Goal: Information Seeking & Learning: Learn about a topic

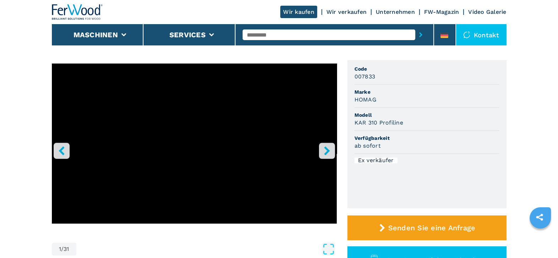
scroll to position [71, 0]
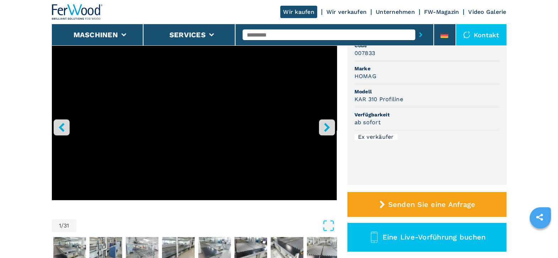
click at [330, 123] on icon "right-button" at bounding box center [327, 127] width 9 height 9
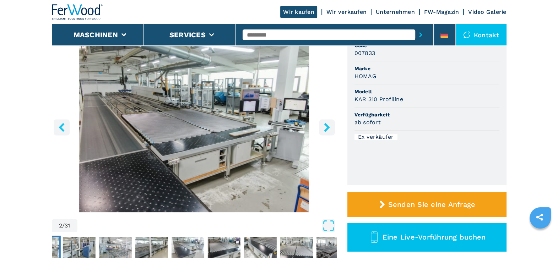
click at [329, 122] on button "right-button" at bounding box center [327, 127] width 16 height 16
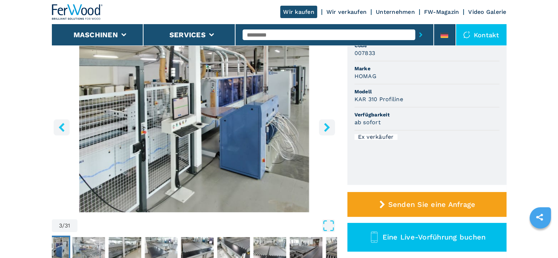
click at [329, 122] on button "right-button" at bounding box center [327, 127] width 16 height 16
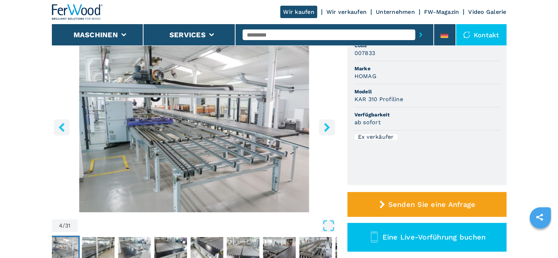
click at [329, 122] on button "right-button" at bounding box center [327, 127] width 16 height 16
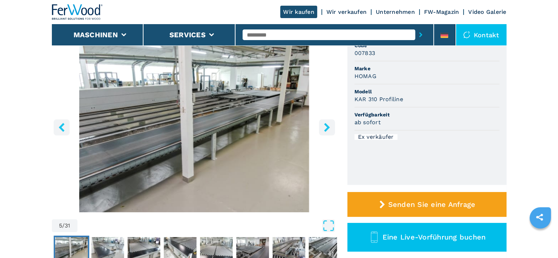
click at [329, 122] on button "right-button" at bounding box center [327, 127] width 16 height 16
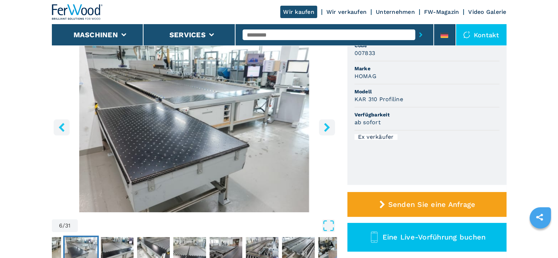
click at [329, 122] on button "right-button" at bounding box center [327, 127] width 16 height 16
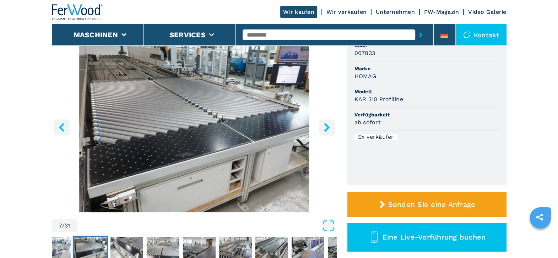
click at [329, 122] on button "right-button" at bounding box center [327, 127] width 16 height 16
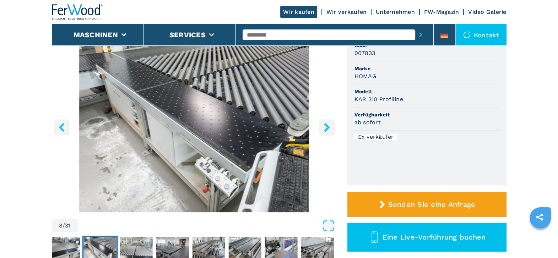
click at [329, 122] on button "right-button" at bounding box center [327, 127] width 16 height 16
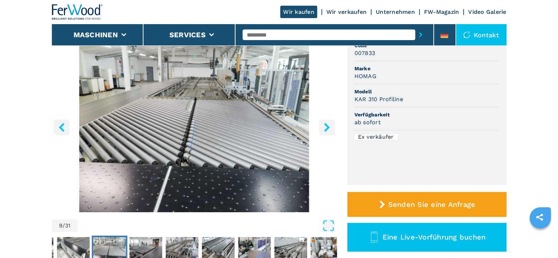
click at [329, 122] on button "right-button" at bounding box center [327, 127] width 16 height 16
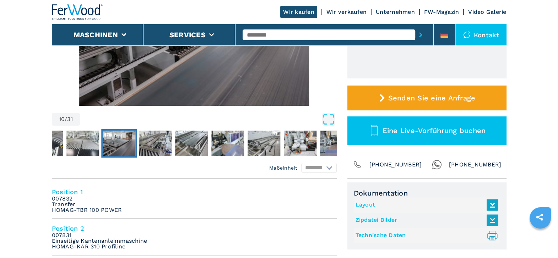
scroll to position [189, 0]
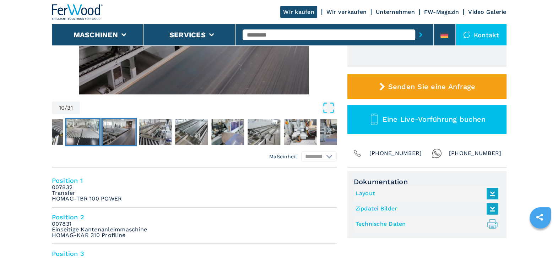
click at [85, 128] on img "Go to Slide 9" at bounding box center [82, 132] width 33 height 26
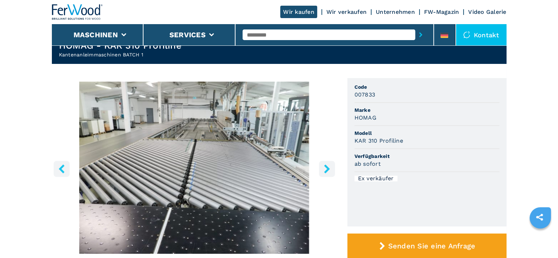
scroll to position [29, 0]
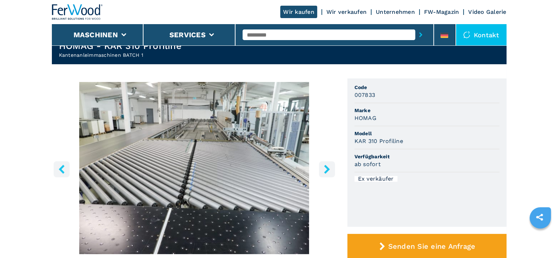
click at [331, 166] on button "right-button" at bounding box center [327, 169] width 16 height 16
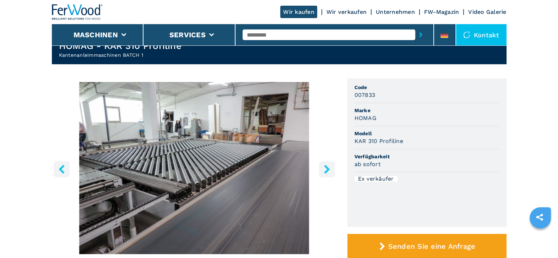
click at [331, 166] on button "right-button" at bounding box center [327, 169] width 16 height 16
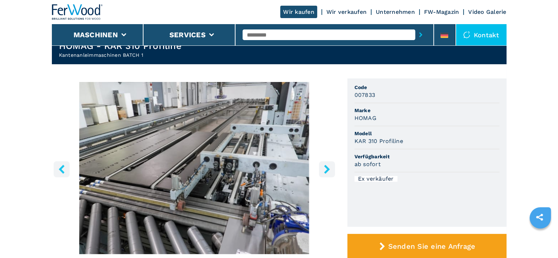
click at [331, 166] on button "right-button" at bounding box center [327, 169] width 16 height 16
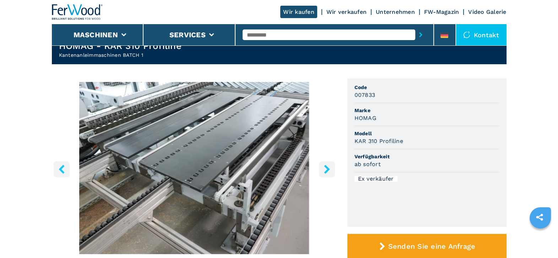
click at [331, 166] on button "right-button" at bounding box center [327, 169] width 16 height 16
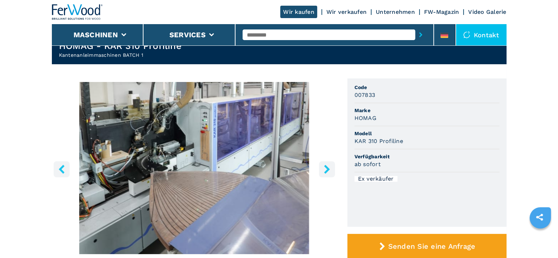
click at [331, 165] on button "right-button" at bounding box center [327, 169] width 16 height 16
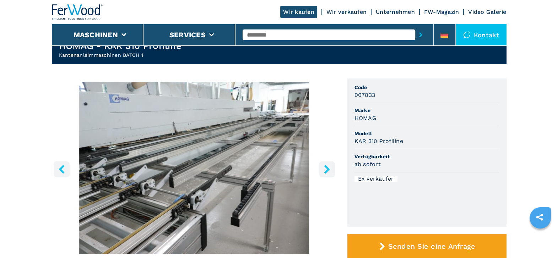
click at [331, 165] on button "right-button" at bounding box center [327, 169] width 16 height 16
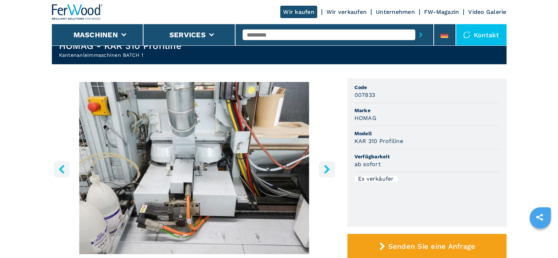
click at [331, 165] on button "right-button" at bounding box center [327, 169] width 16 height 16
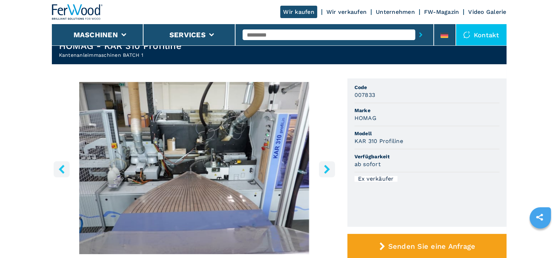
click at [331, 165] on button "right-button" at bounding box center [327, 169] width 16 height 16
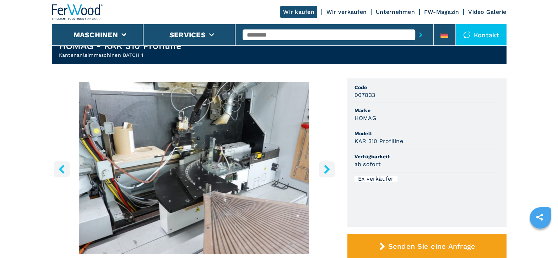
click at [331, 165] on button "right-button" at bounding box center [327, 169] width 16 height 16
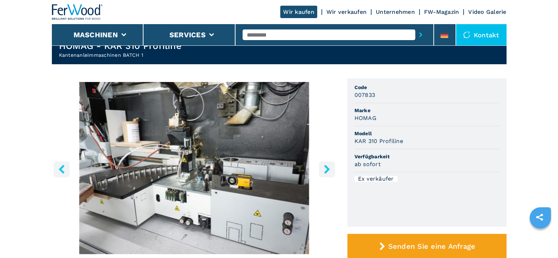
click at [331, 165] on button "right-button" at bounding box center [327, 169] width 16 height 16
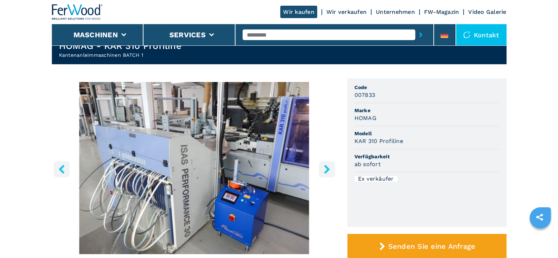
click at [331, 165] on button "right-button" at bounding box center [327, 169] width 16 height 16
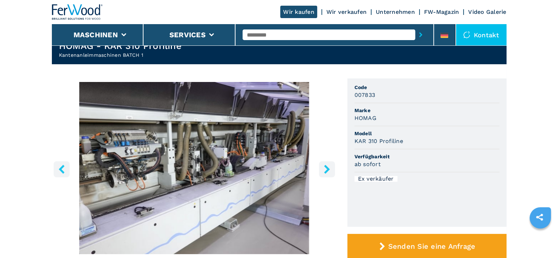
click at [331, 164] on button "right-button" at bounding box center [327, 169] width 16 height 16
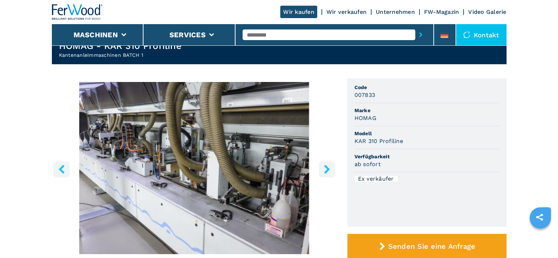
click at [331, 164] on button "right-button" at bounding box center [327, 169] width 16 height 16
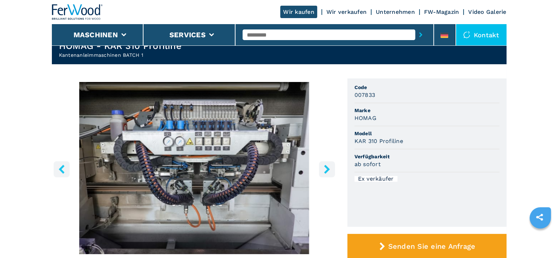
click at [331, 164] on button "right-button" at bounding box center [327, 169] width 16 height 16
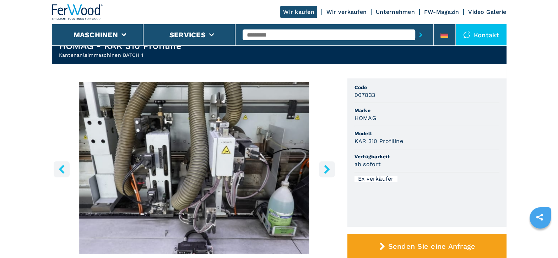
click at [331, 164] on button "right-button" at bounding box center [327, 169] width 16 height 16
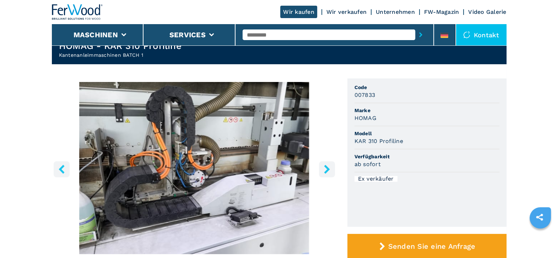
click at [331, 164] on button "right-button" at bounding box center [327, 169] width 16 height 16
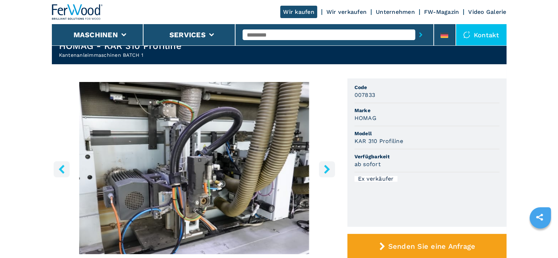
click at [331, 164] on button "right-button" at bounding box center [327, 169] width 16 height 16
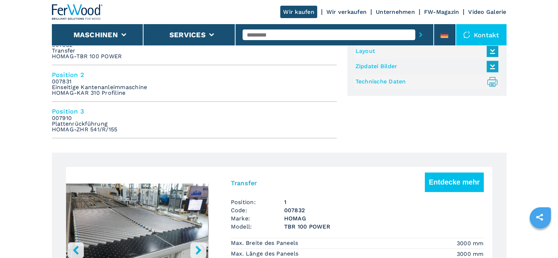
scroll to position [333, 0]
